Goal: Check status: Check status

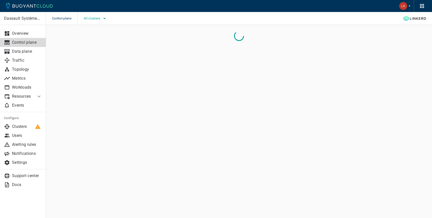
click at [98, 20] on span "All clusters" at bounding box center [93, 19] width 18 height 4
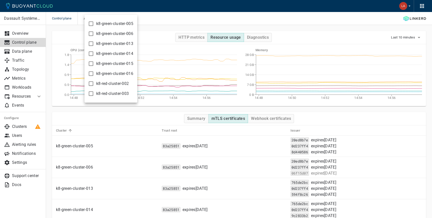
click at [90, 33] on input "k8-green-cluster-006" at bounding box center [91, 34] width 6 height 6
checkbox input "true"
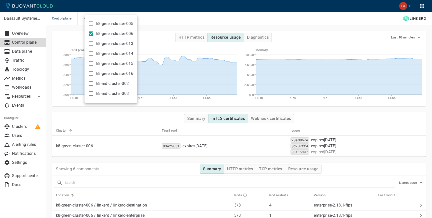
click at [167, 17] on div at bounding box center [216, 109] width 432 height 218
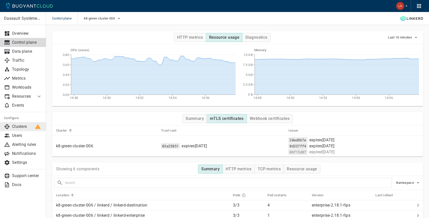
click at [19, 129] on p "Clusters" at bounding box center [27, 126] width 30 height 5
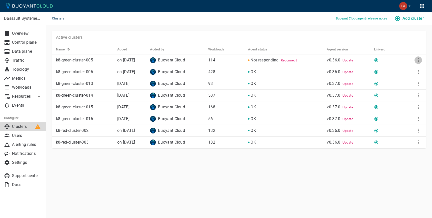
click at [418, 59] on icon "More" at bounding box center [419, 60] width 6 height 6
click at [364, 31] on div at bounding box center [216, 109] width 432 height 218
drag, startPoint x: 276, startPoint y: 72, endPoint x: 236, endPoint y: 74, distance: 40.6
click at [244, 72] on tr "k8-green-cluster-006 on [DATE] Buoyant Cloud 428 OK v0.36.0 Update" at bounding box center [239, 72] width 374 height 12
click at [22, 52] on p "Data plane" at bounding box center [27, 51] width 30 height 5
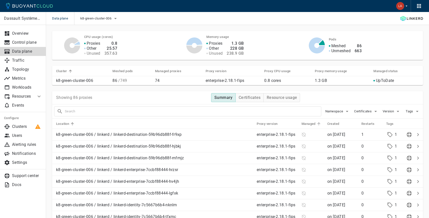
click at [308, 126] on h5 "Managed" at bounding box center [308, 124] width 14 height 4
click at [309, 125] on h5 "Managed" at bounding box center [308, 124] width 14 height 4
